Goal: Task Accomplishment & Management: Use online tool/utility

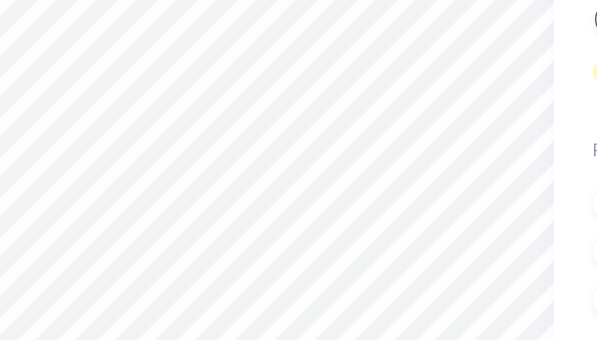
scroll to position [15, 0]
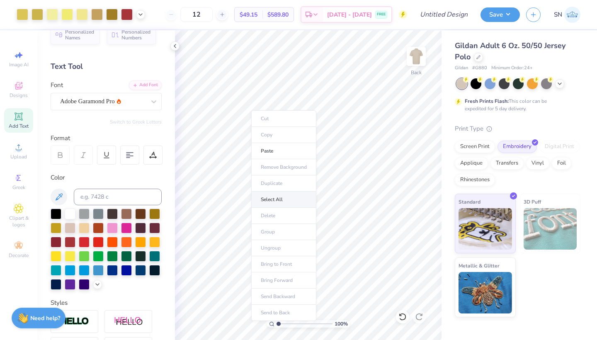
click at [276, 200] on li "Select All" at bounding box center [283, 199] width 65 height 16
click at [402, 318] on icon at bounding box center [402, 316] width 8 height 8
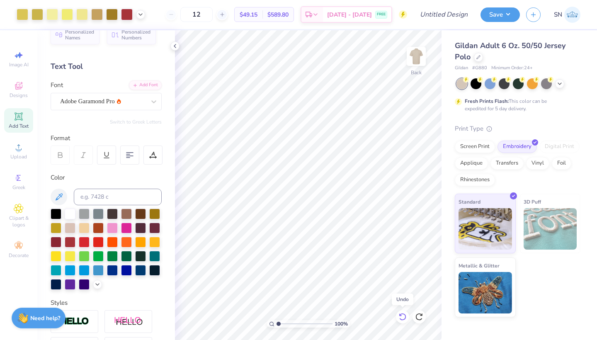
click at [402, 318] on icon at bounding box center [402, 316] width 8 height 8
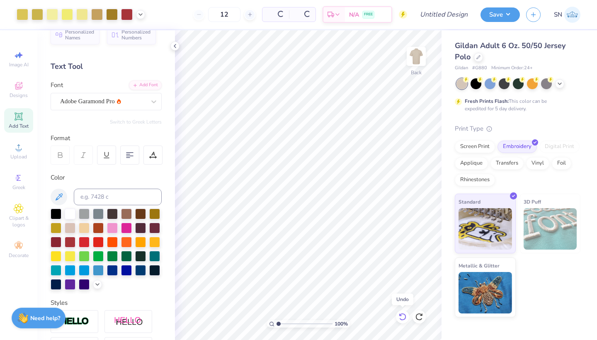
click at [402, 318] on icon at bounding box center [402, 316] width 8 height 8
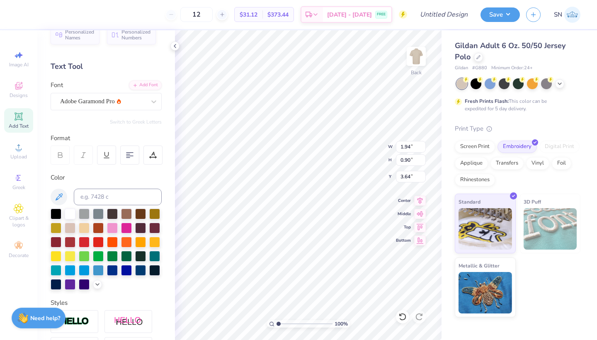
type input "1.32"
type input "0.61"
type input "3.93"
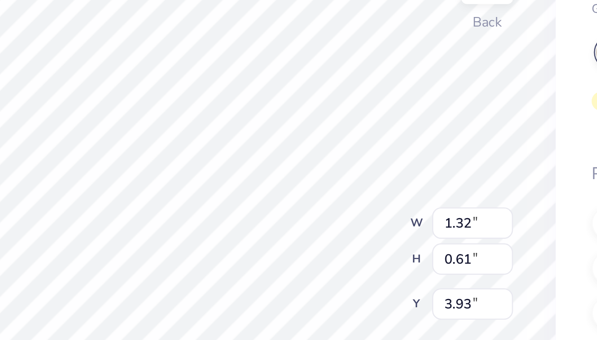
type input "3.79"
type input "1.10"
type input "0.51"
type input "3.89"
type input "3.63"
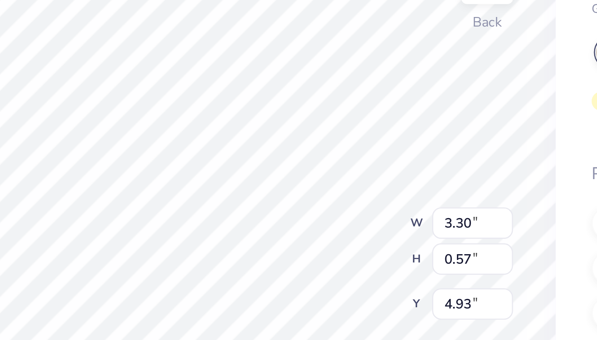
type input "2.63"
type input "0.46"
type input "5.05"
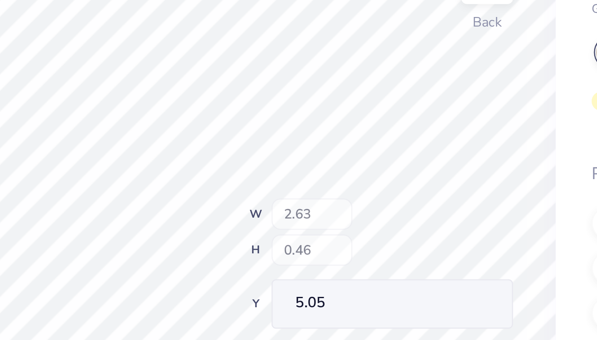
click at [175, 78] on div "100 % Back W 2.63 H 0.46 Y 5.05 Center Middle Top Bottom" at bounding box center [308, 185] width 266 height 310
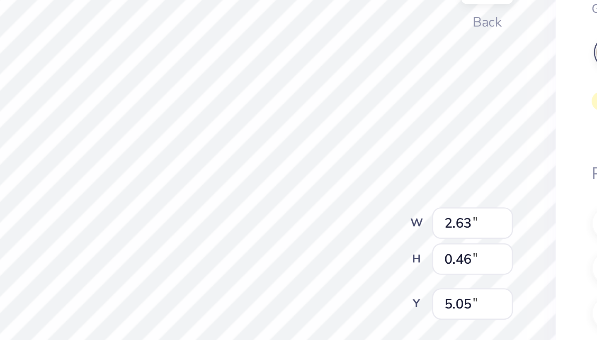
type input "4.40"
type input "2.78"
click at [175, 77] on div "100 % Back W 2.19 2.19 " H 2.21 2.21 " Y 2.78 2.78 " Center Middle Top Bottom" at bounding box center [308, 185] width 266 height 310
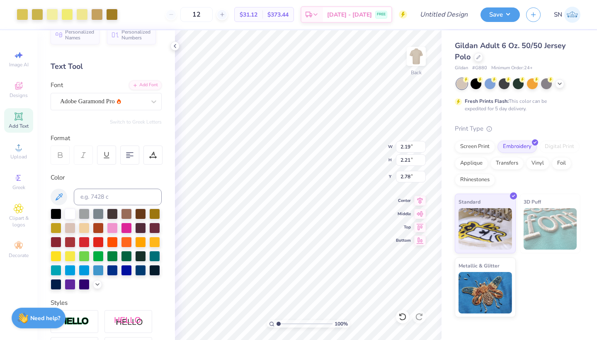
type input "1.92"
type input "1.94"
type input "2.98"
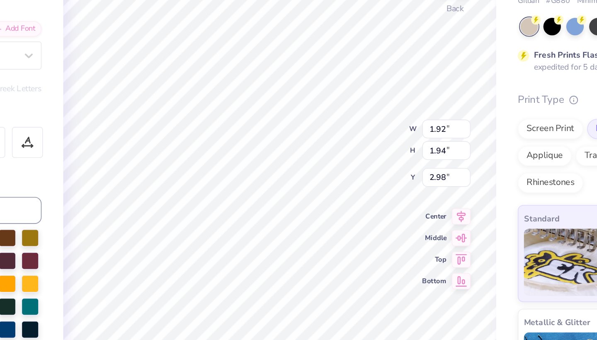
type input "3.00"
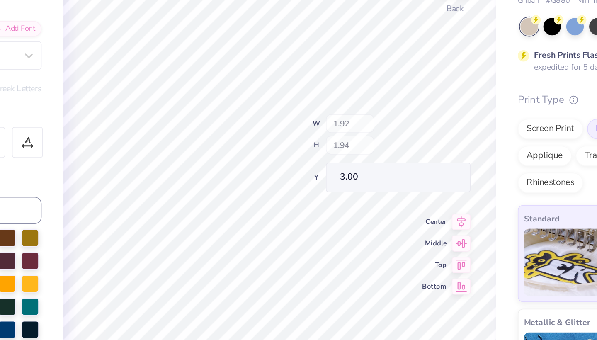
click at [223, 87] on div "100 % Back W 1.92 H 1.94 Y 3.00 Center Middle Top Bottom" at bounding box center [308, 185] width 266 height 310
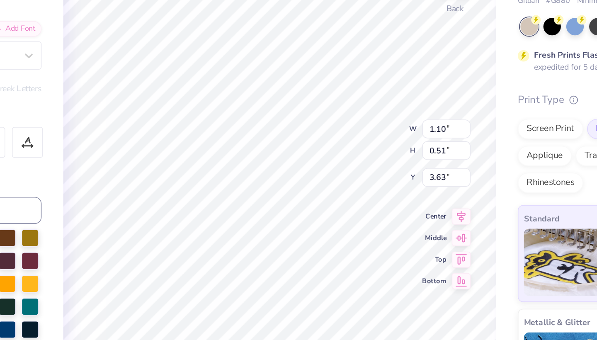
type input "3.46"
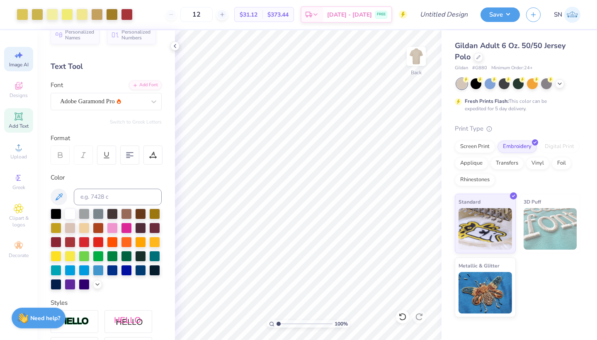
click at [19, 63] on span "Image AI" at bounding box center [18, 64] width 19 height 7
select select "4"
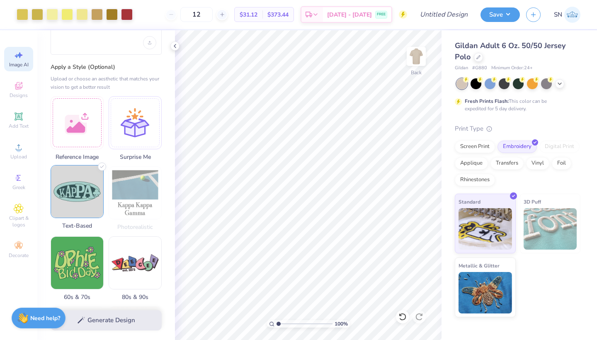
scroll to position [53, 0]
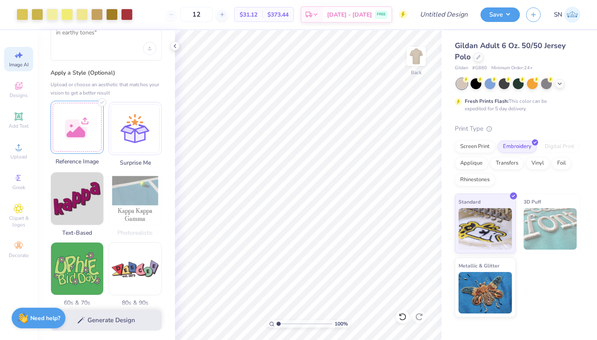
click at [74, 138] on div at bounding box center [77, 127] width 53 height 53
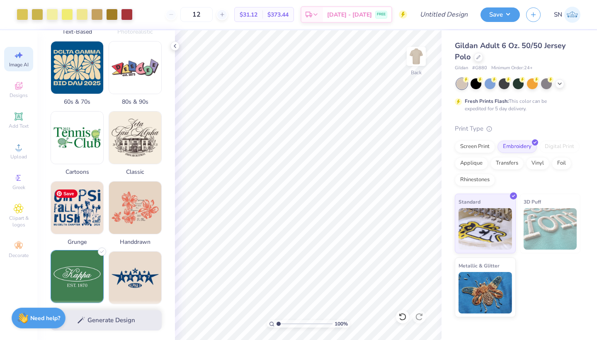
scroll to position [258, 0]
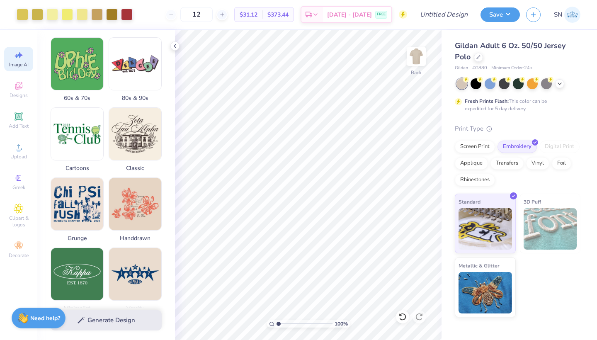
click at [96, 321] on div "Generate Design" at bounding box center [106, 320] width 138 height 40
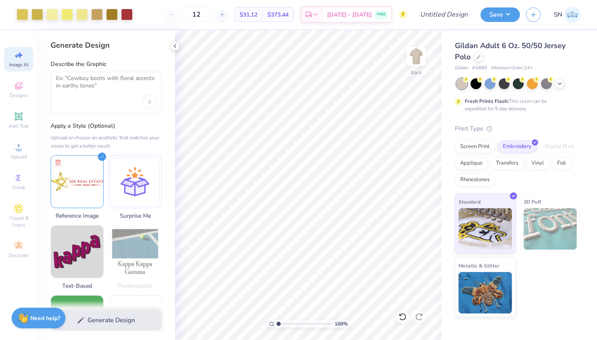
scroll to position [0, 0]
click at [126, 183] on div at bounding box center [135, 180] width 53 height 53
click at [81, 181] on img at bounding box center [77, 180] width 52 height 52
click at [96, 89] on textarea at bounding box center [106, 85] width 100 height 21
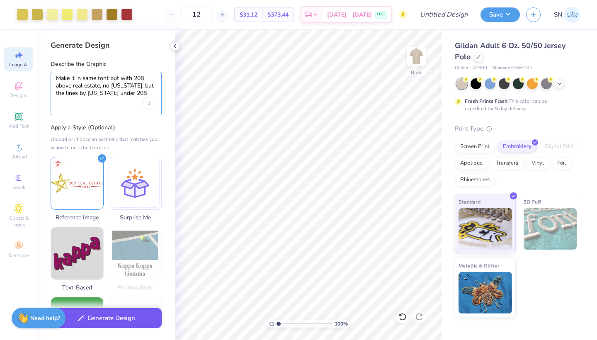
type textarea "Make it in same font but with 208 above real estate, no idaho, but the lines by…"
click at [100, 325] on button "Generate Design" at bounding box center [106, 318] width 111 height 20
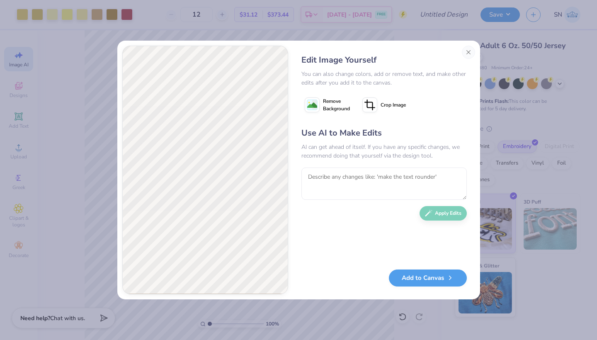
click at [371, 105] on icon at bounding box center [369, 104] width 15 height 15
click at [385, 104] on icon at bounding box center [384, 104] width 5 height 5
click at [368, 104] on icon at bounding box center [369, 104] width 15 height 15
click at [385, 104] on icon at bounding box center [384, 104] width 5 height 5
click at [363, 103] on icon at bounding box center [369, 104] width 15 height 15
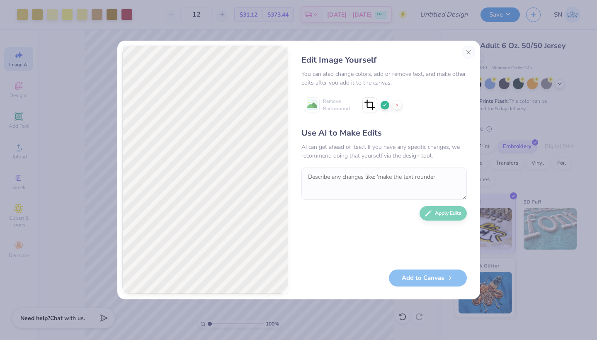
click at [383, 104] on icon at bounding box center [384, 104] width 5 height 5
click at [420, 276] on button "Add to Canvas" at bounding box center [428, 275] width 78 height 17
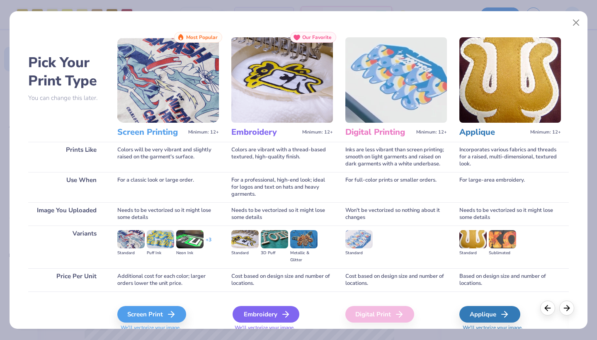
click at [256, 313] on div "Embroidery" at bounding box center [265, 314] width 67 height 17
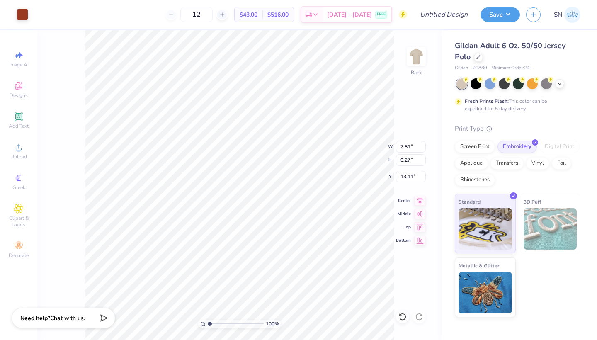
type input "2.44"
type input "0.09"
type input "13.30"
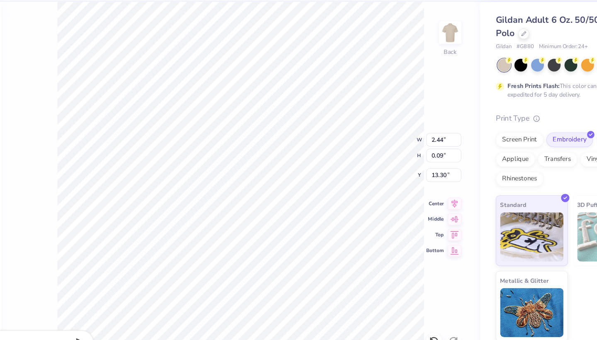
type input "3.97"
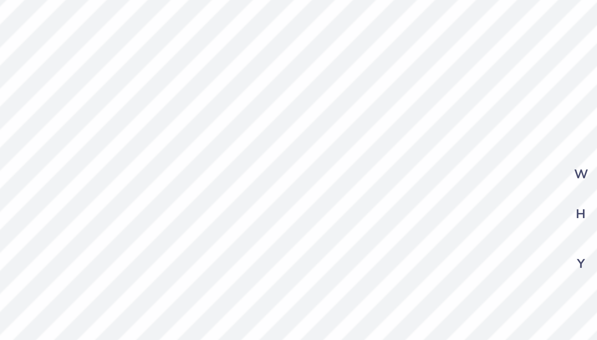
type input "4.31"
type input "2.19"
type input "0.08"
type input "4.32"
type input "3.97"
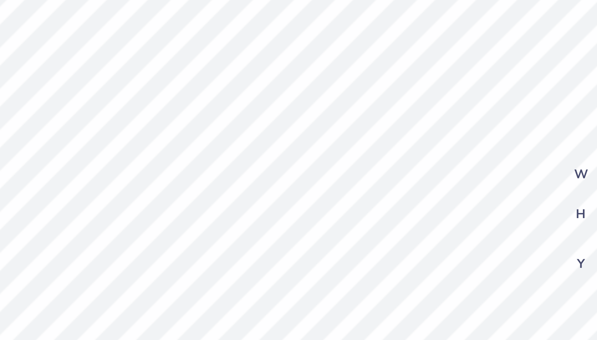
type input "4.48"
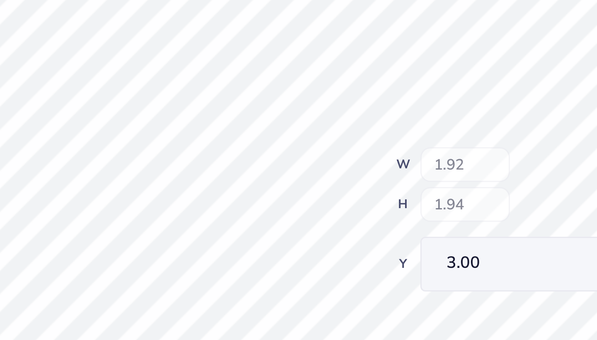
click at [175, 51] on div "100 % Back W 1.92 H 1.94 Y 3.00 Center Middle Top Bottom" at bounding box center [308, 185] width 266 height 310
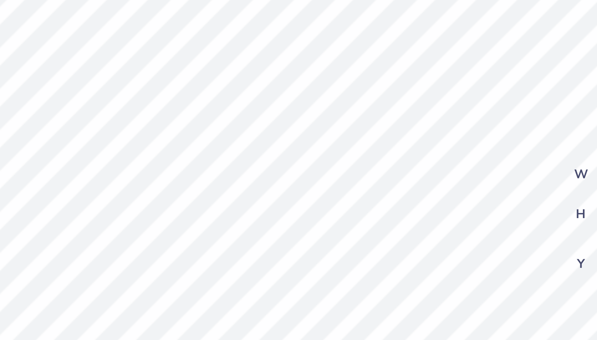
type input "4.40"
type input "1.10"
type input "0.51"
type input "3.72"
type input "4.71"
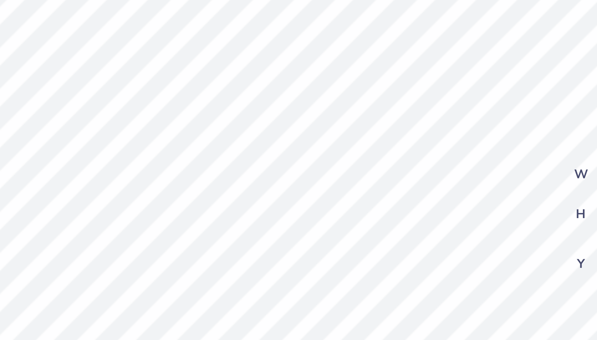
click at [175, 57] on div "100 % Back W 1.92 1.92 " H 1.94 1.94 " Y 3.00 3.00 " Center Middle Top Bottom" at bounding box center [308, 185] width 266 height 310
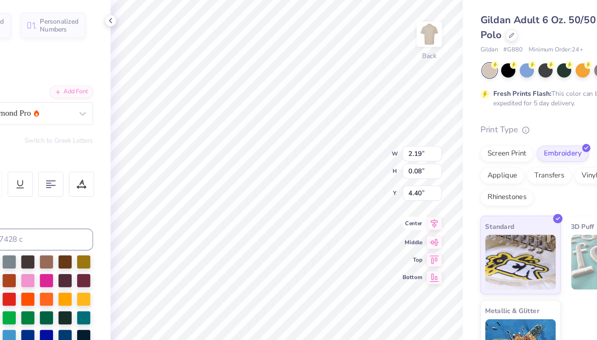
click at [414, 194] on icon at bounding box center [420, 199] width 12 height 10
type input "4.22"
click at [274, 124] on div "100 % Back W 1.10 H 0.51 Y 3.72 Center Middle Top Bottom" at bounding box center [308, 185] width 266 height 310
click at [276, 123] on div "100 % Back W 1.10 1.10 " H 0.51 0.51 " Y 3.72 3.72 " Center Middle Top Bottom" at bounding box center [308, 185] width 266 height 310
type input "4.30"
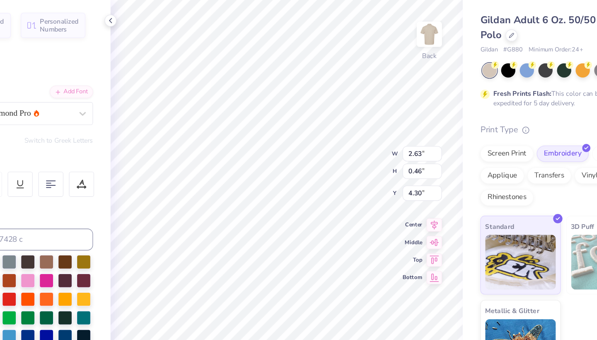
click at [278, 111] on div "100 % Back W 2.63 2.63 " H 0.46 0.46 " Y 4.30 4.71 " Center Middle Top Bottom" at bounding box center [308, 185] width 266 height 310
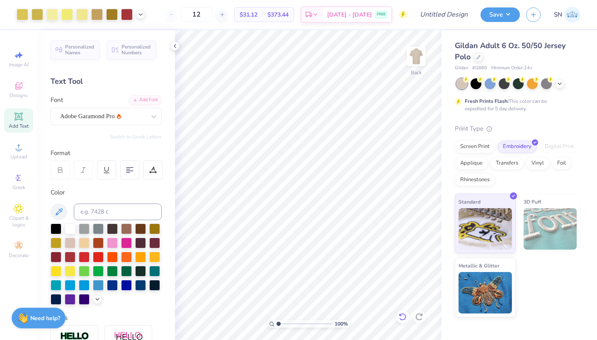
click at [400, 315] on icon at bounding box center [400, 315] width 2 height 2
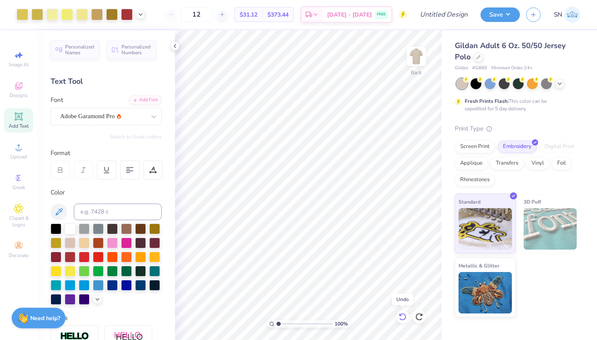
click at [400, 315] on icon at bounding box center [400, 315] width 2 height 2
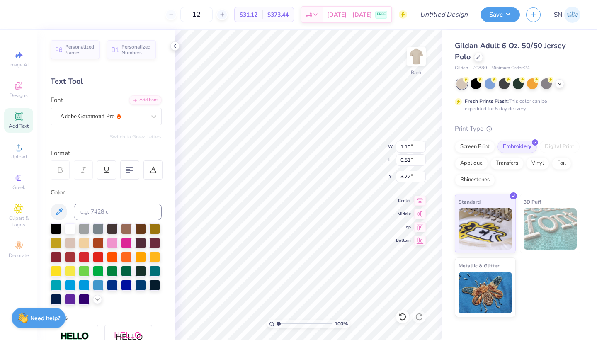
type input "3.89"
click at [361, 159] on div "100 % Back W 1.10 1.10 " H 0.51 0.51 " Y 3.89 3.89 " Center Middle Top Bottom" at bounding box center [308, 185] width 266 height 310
type input "3.72"
click at [368, 153] on div "100 % Back W 2.63 2.63 " H 0.46 0.46 " Y 4.71 4.71 " Center Middle Top Bottom" at bounding box center [308, 185] width 266 height 310
type input "4.48"
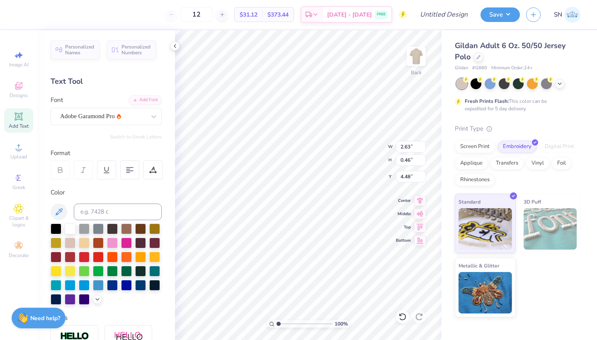
click at [366, 154] on div "100 % Back W 2.63 2.63 " H 0.46 0.46 " Y 4.48 4.71 " Center Middle Top Bottom" at bounding box center [308, 185] width 266 height 310
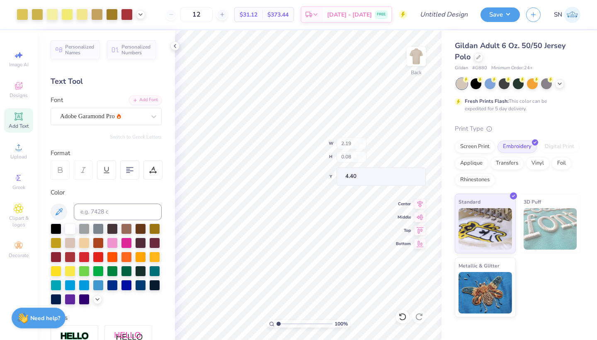
click at [371, 161] on div "100 % Back W 2.19 H 0.08 Y 4.40 Center Middle Top Bottom" at bounding box center [308, 185] width 266 height 310
click at [365, 149] on div "100 % Back W 2.19 H 0.08 Y 4.40 Center Middle Top Bottom" at bounding box center [308, 185] width 266 height 310
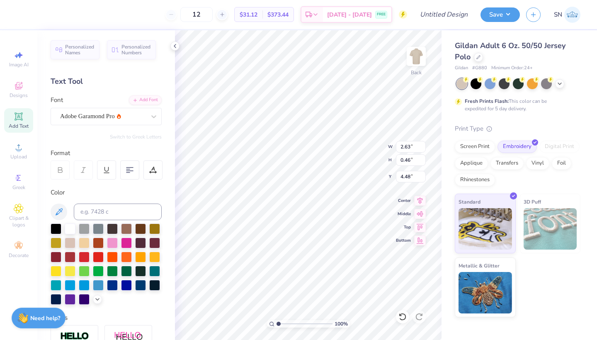
type input "4.71"
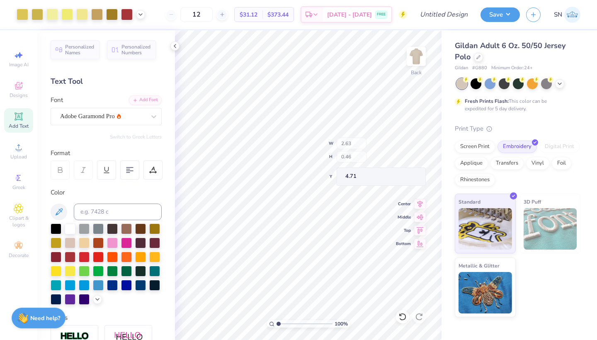
click at [371, 143] on div "100 % Back W 2.63 H 0.46 Y 4.71 Center Middle Top Bottom" at bounding box center [308, 185] width 266 height 310
click at [477, 85] on div at bounding box center [475, 82] width 11 height 11
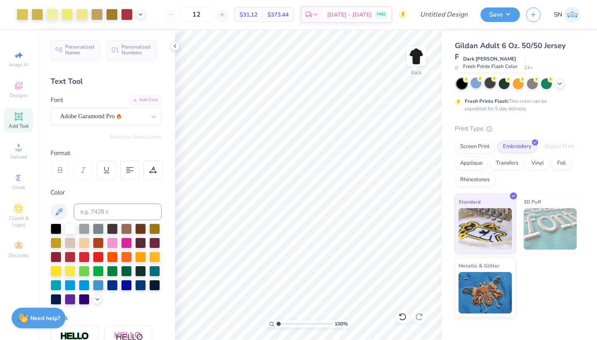
click at [491, 83] on div at bounding box center [489, 82] width 11 height 11
click at [531, 83] on div at bounding box center [532, 82] width 11 height 11
click at [560, 83] on icon at bounding box center [559, 83] width 7 height 7
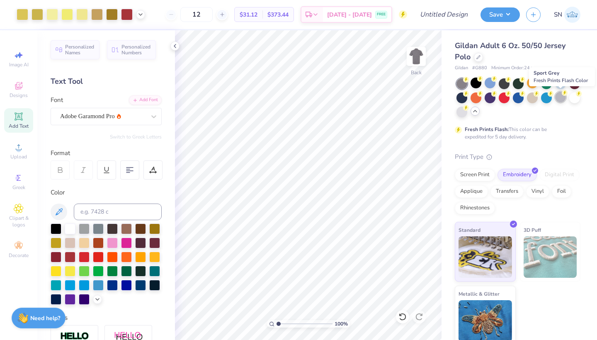
click at [561, 96] on div at bounding box center [560, 97] width 11 height 11
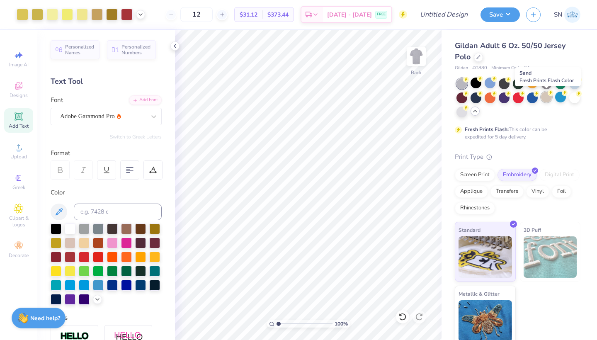
click at [548, 94] on icon at bounding box center [550, 93] width 6 height 6
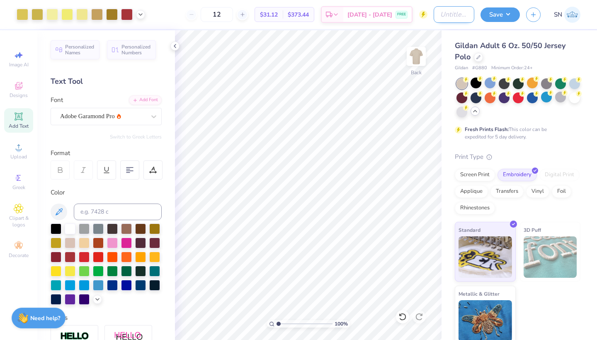
click at [452, 16] on input "Design Title" at bounding box center [453, 14] width 41 height 17
type input "Beige Design"
click at [493, 15] on button "Save" at bounding box center [499, 13] width 39 height 15
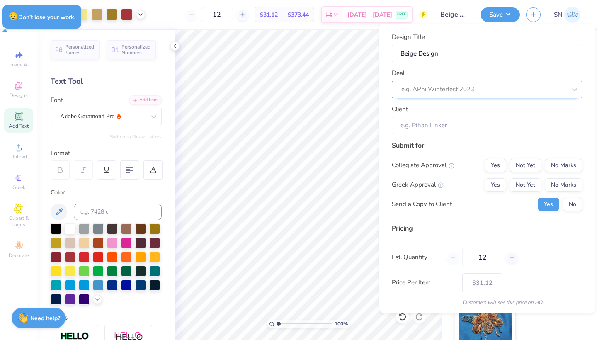
click at [439, 88] on div "e.g. APhi Winterfest 2023" at bounding box center [483, 90] width 165 height 10
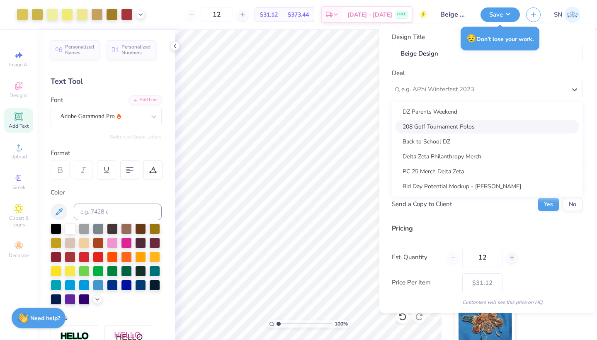
click at [433, 126] on div "208 Golf Tournament Polos" at bounding box center [487, 126] width 184 height 14
type input "Jonathan Newell"
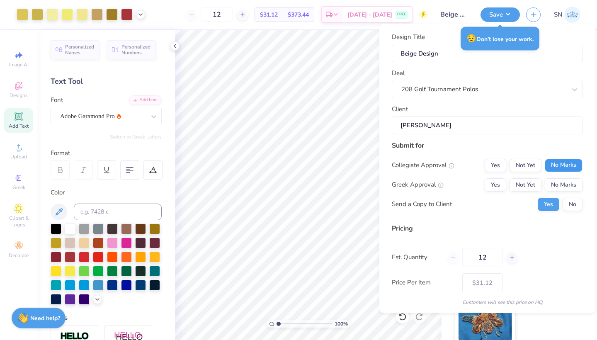
click at [553, 165] on button "No Marks" at bounding box center [563, 164] width 38 height 13
click at [564, 184] on button "No Marks" at bounding box center [563, 184] width 38 height 13
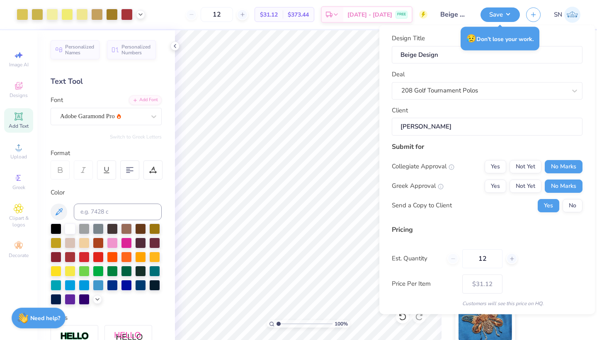
scroll to position [21, 0]
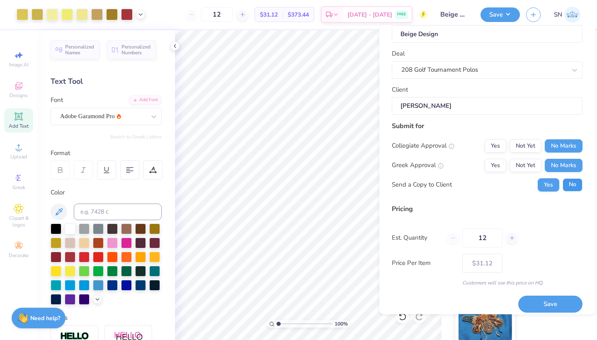
click at [569, 183] on button "No" at bounding box center [572, 184] width 20 height 13
click at [530, 307] on button "Save" at bounding box center [550, 303] width 64 height 17
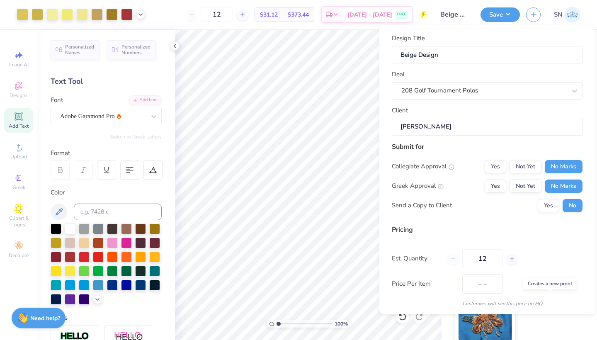
type input "– –"
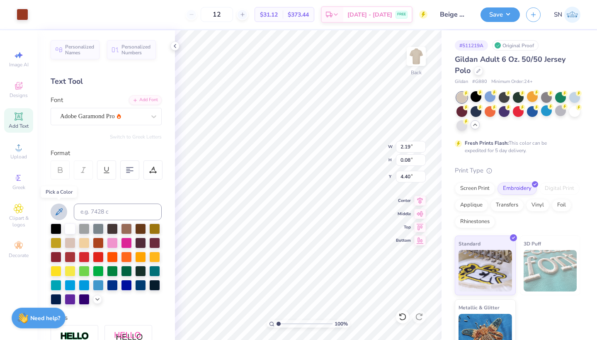
click at [60, 211] on icon at bounding box center [59, 211] width 7 height 7
click at [402, 314] on icon at bounding box center [402, 316] width 8 height 8
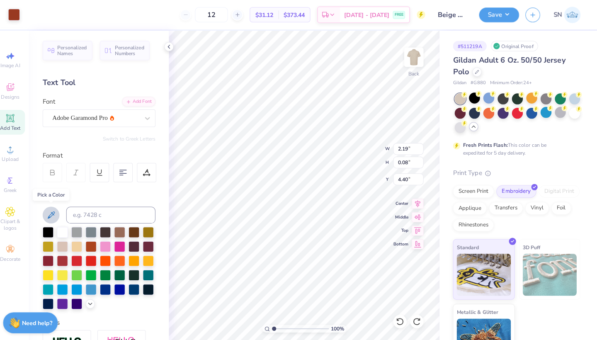
click at [52, 218] on button at bounding box center [59, 211] width 17 height 17
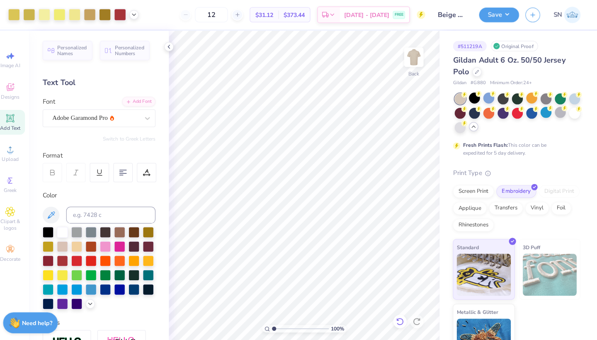
click at [398, 317] on icon at bounding box center [402, 316] width 8 height 8
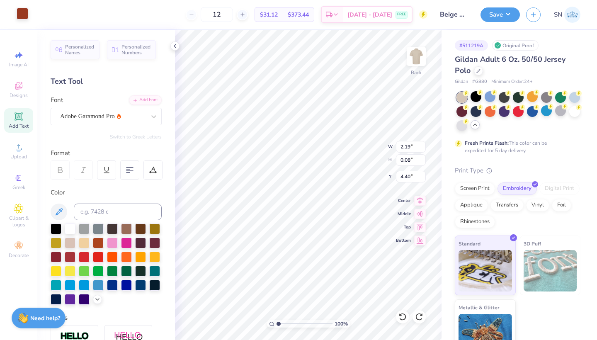
click at [22, 16] on div at bounding box center [23, 14] width 12 height 12
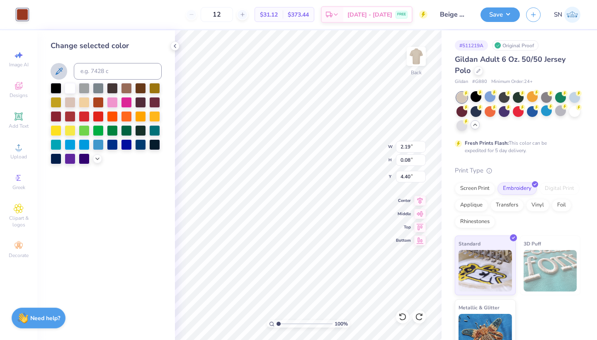
click at [56, 73] on icon at bounding box center [59, 71] width 7 height 7
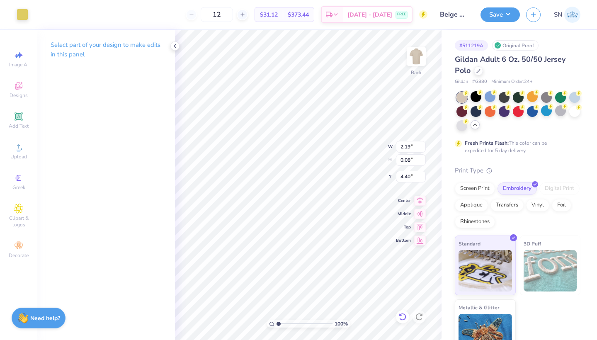
click at [401, 318] on icon at bounding box center [402, 316] width 8 height 8
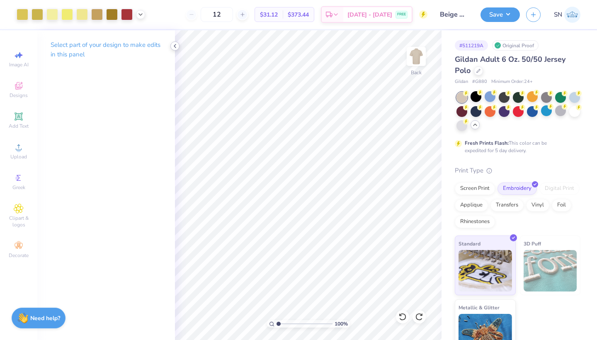
click at [172, 45] on icon at bounding box center [175, 46] width 7 height 7
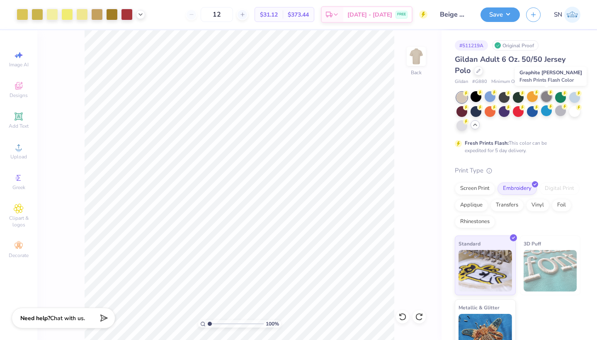
click at [545, 97] on div at bounding box center [546, 96] width 11 height 11
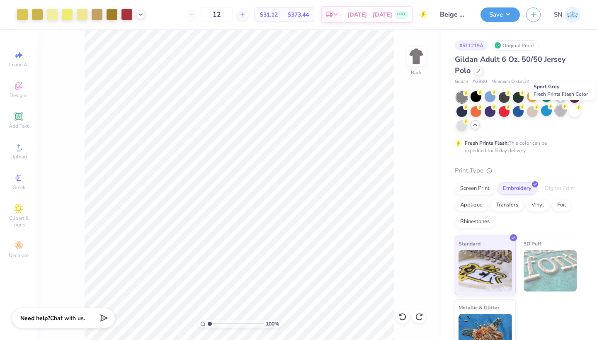
click at [559, 111] on div at bounding box center [560, 110] width 11 height 11
